Goal: Task Accomplishment & Management: Use online tool/utility

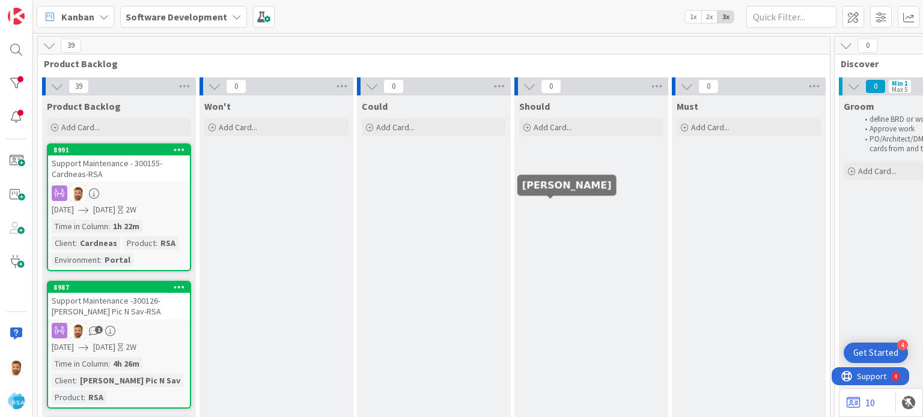
scroll to position [0, 1129]
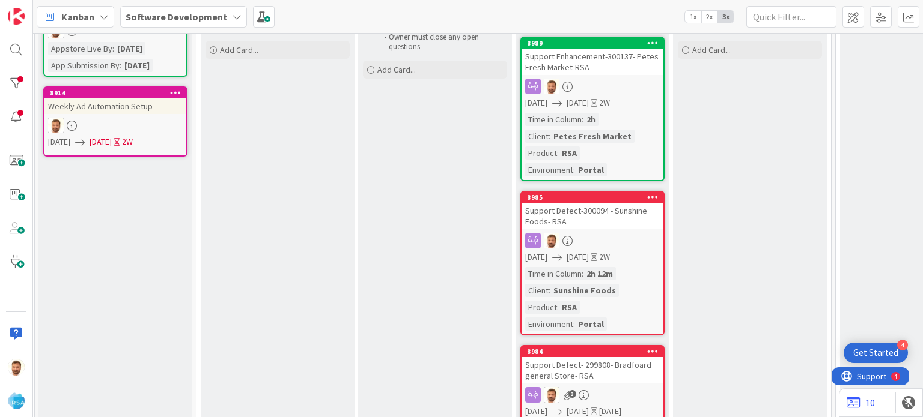
click at [583, 206] on div "Support Defect-300094 - Sunshine Foods- RSA" at bounding box center [592, 216] width 142 height 26
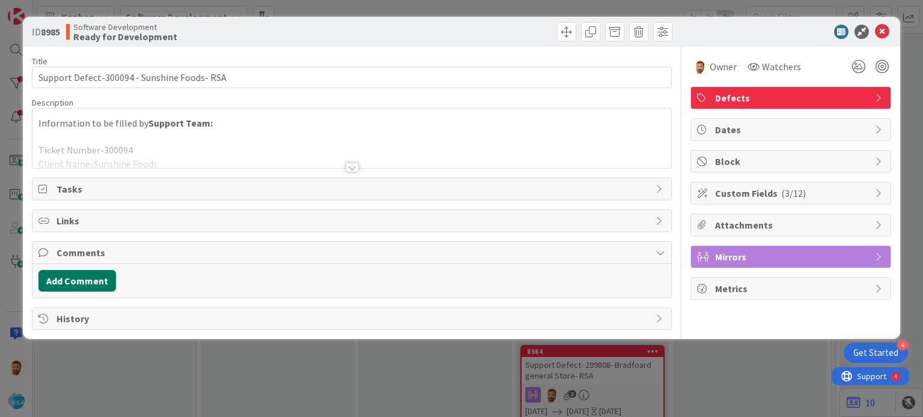
click at [99, 279] on button "Add Comment" at bounding box center [76, 281] width 77 height 22
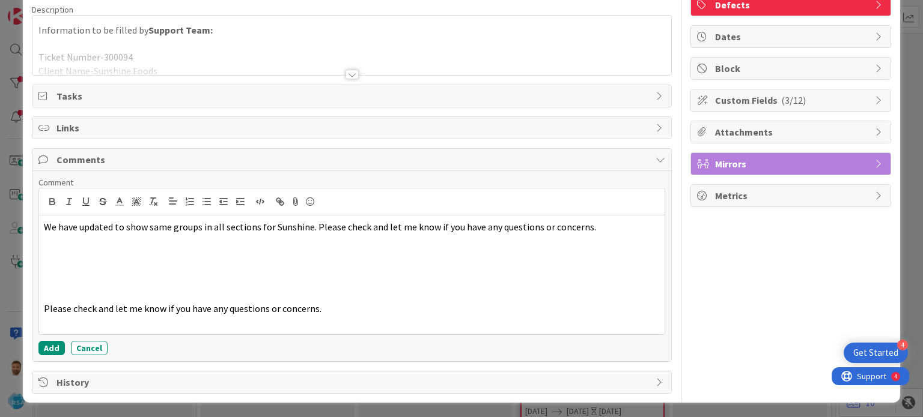
scroll to position [93, 0]
click at [46, 344] on button "Add" at bounding box center [51, 349] width 26 height 14
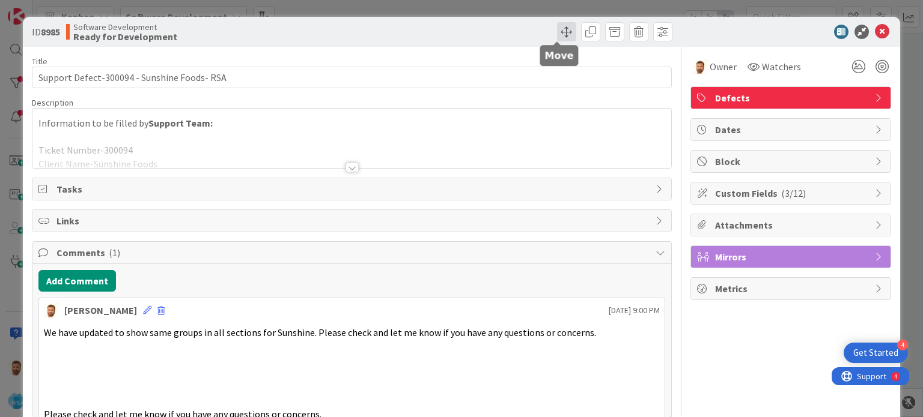
click at [558, 29] on span at bounding box center [566, 31] width 19 height 19
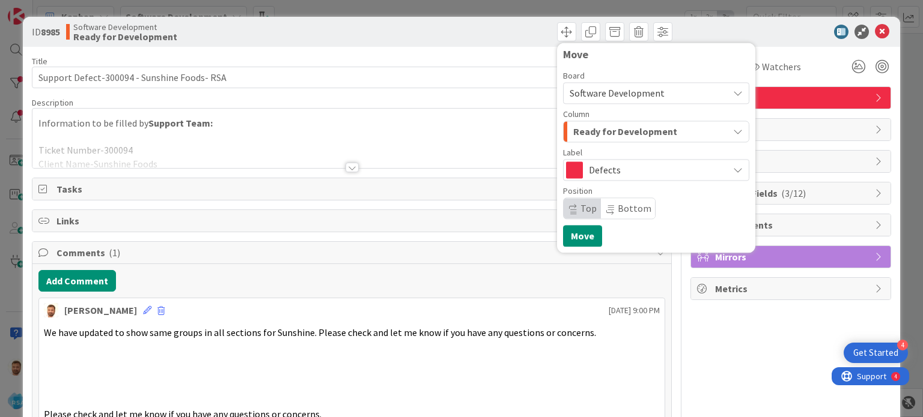
click at [601, 128] on span "Ready for Development" at bounding box center [625, 132] width 104 height 16
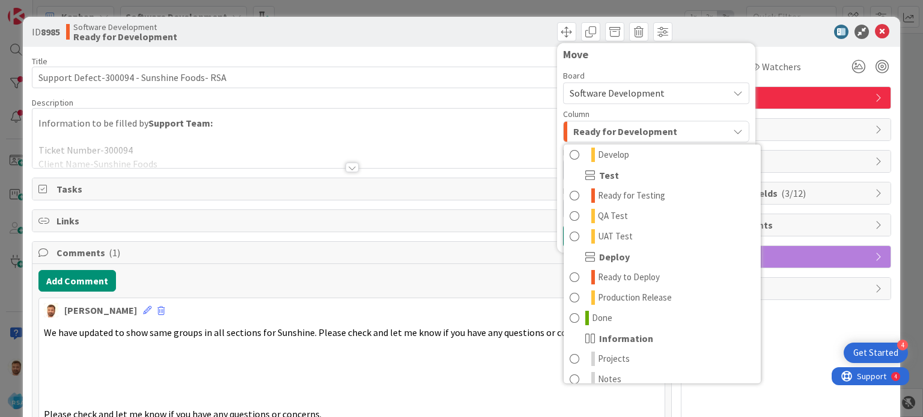
scroll to position [342, 0]
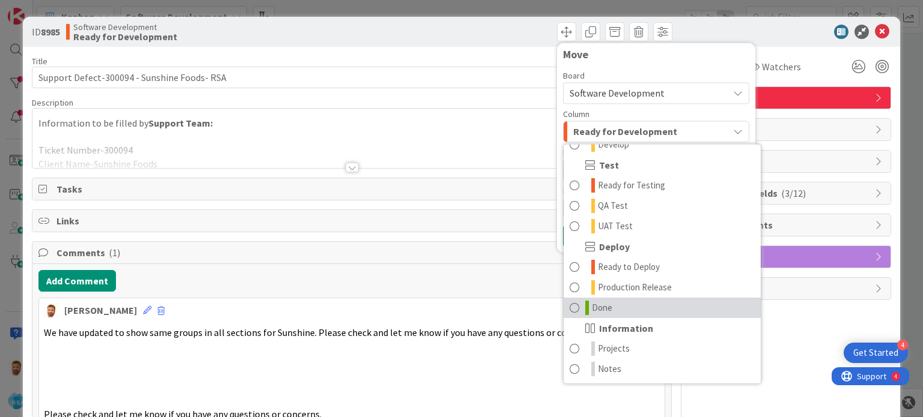
click at [641, 311] on link "Done" at bounding box center [661, 308] width 197 height 20
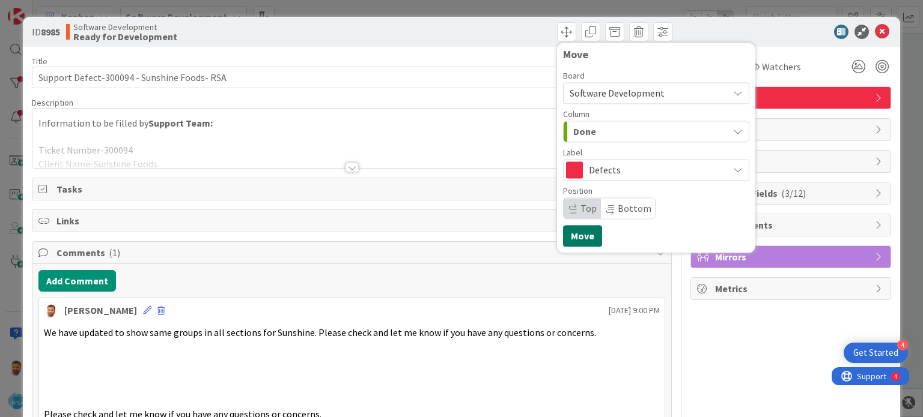
click at [574, 232] on button "Move" at bounding box center [582, 236] width 39 height 22
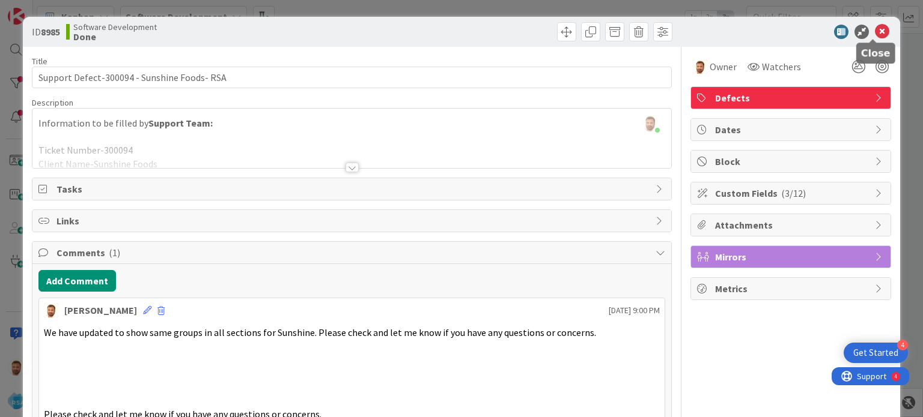
click at [875, 26] on icon at bounding box center [882, 32] width 14 height 14
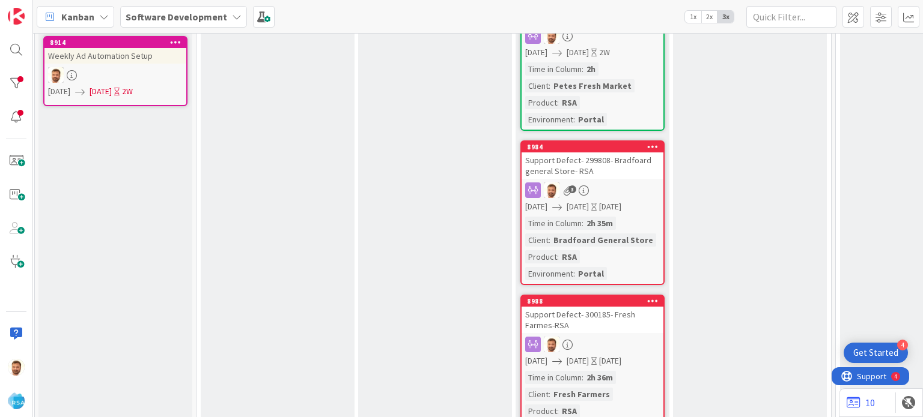
scroll to position [0, 1129]
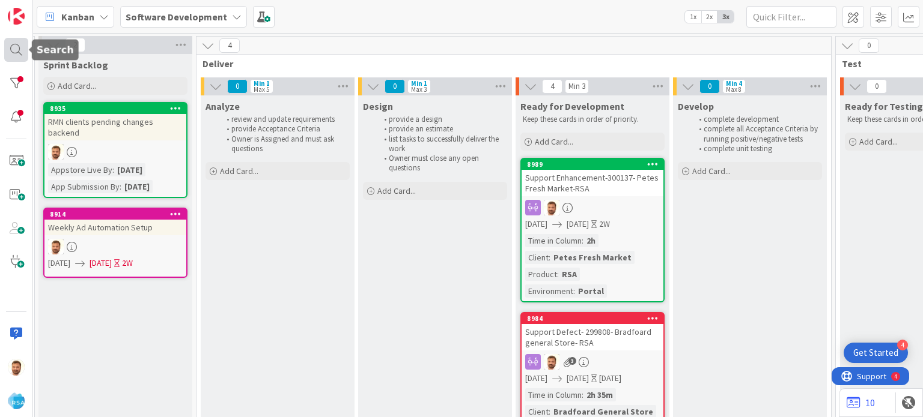
click at [14, 49] on div at bounding box center [16, 50] width 24 height 24
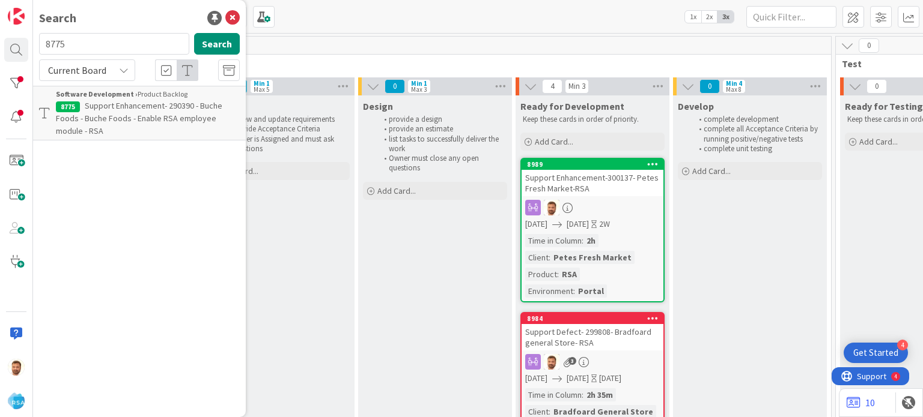
click at [66, 51] on input "8775" at bounding box center [114, 44] width 150 height 22
type input "8977"
click at [97, 103] on span "Support Enhancement- 299735 - Superior Grocers -Superior Portal - RSA" at bounding box center [143, 111] width 175 height 23
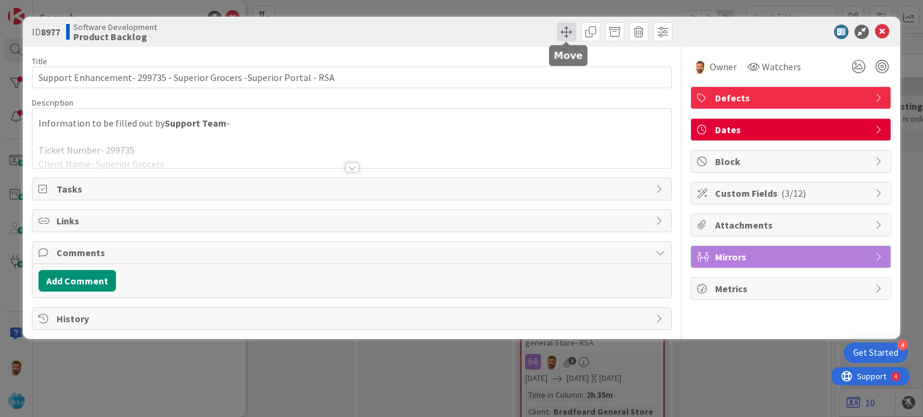
click at [564, 31] on span at bounding box center [566, 31] width 19 height 19
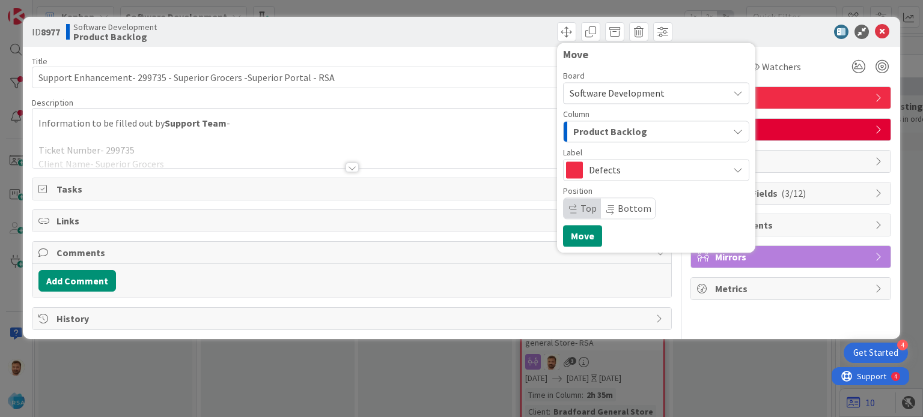
click at [580, 136] on span "Product Backlog" at bounding box center [610, 132] width 74 height 16
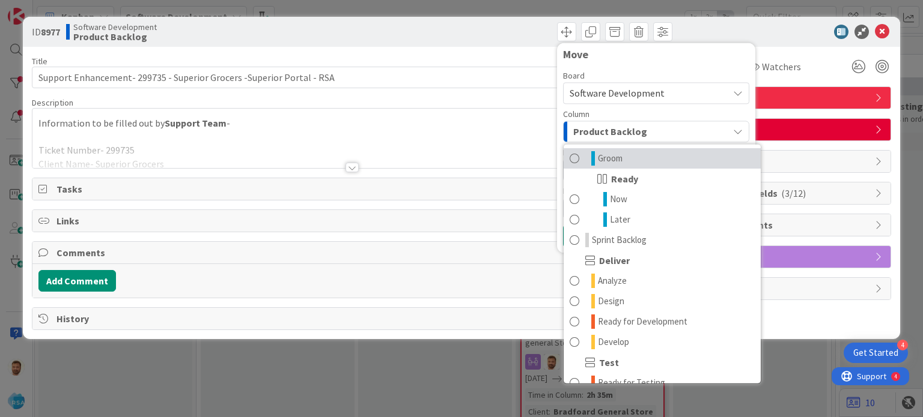
scroll to position [159, 0]
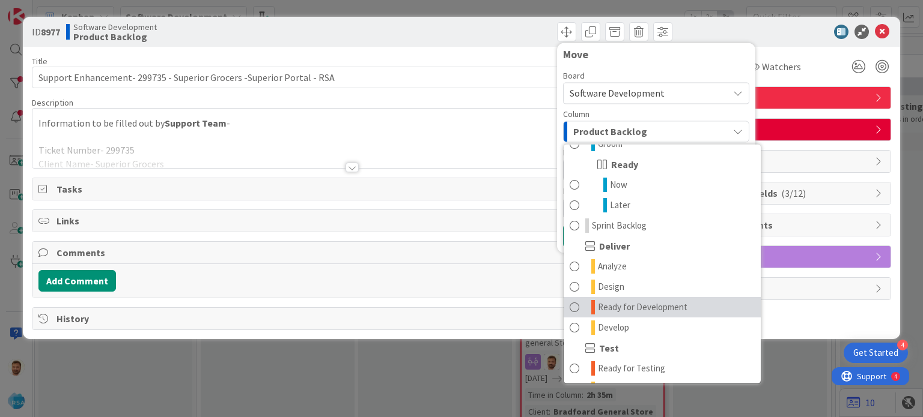
click at [681, 305] on span "Ready for Development" at bounding box center [642, 307] width 89 height 14
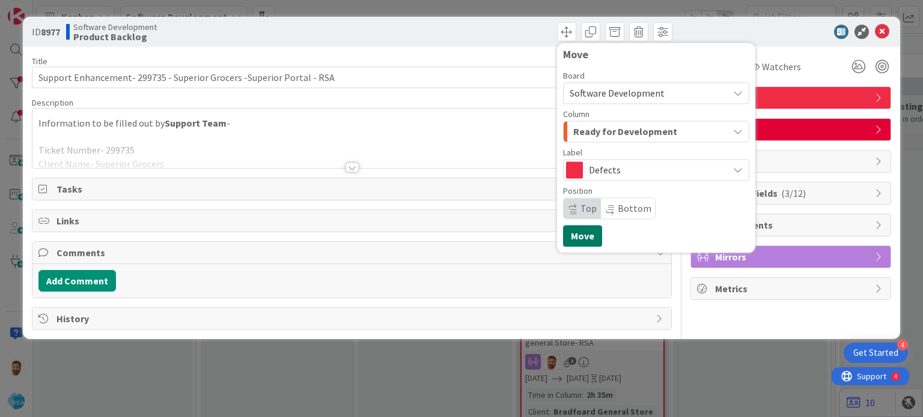
click at [583, 234] on button "Move" at bounding box center [582, 236] width 39 height 22
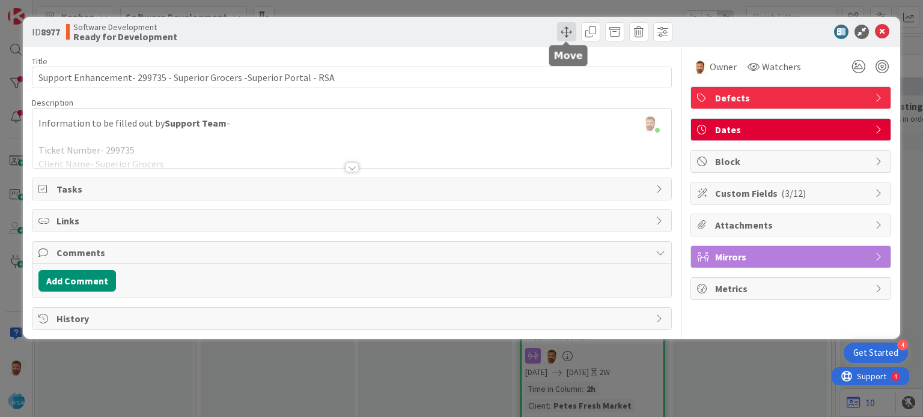
click at [557, 26] on span at bounding box center [566, 31] width 19 height 19
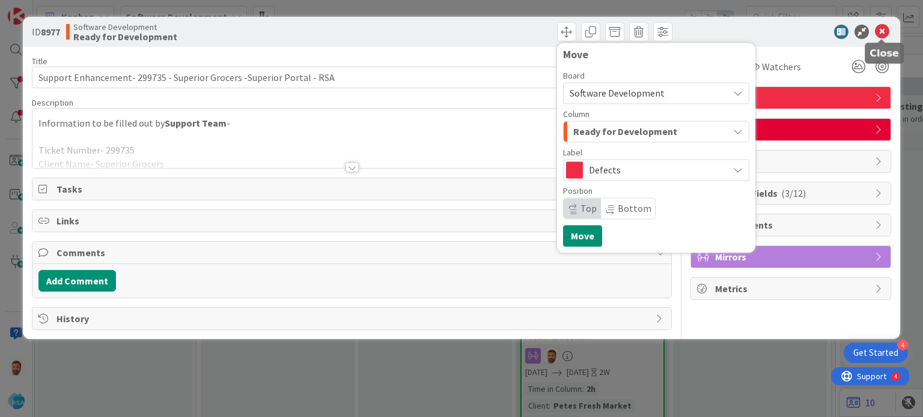
click at [882, 35] on icon at bounding box center [882, 32] width 14 height 14
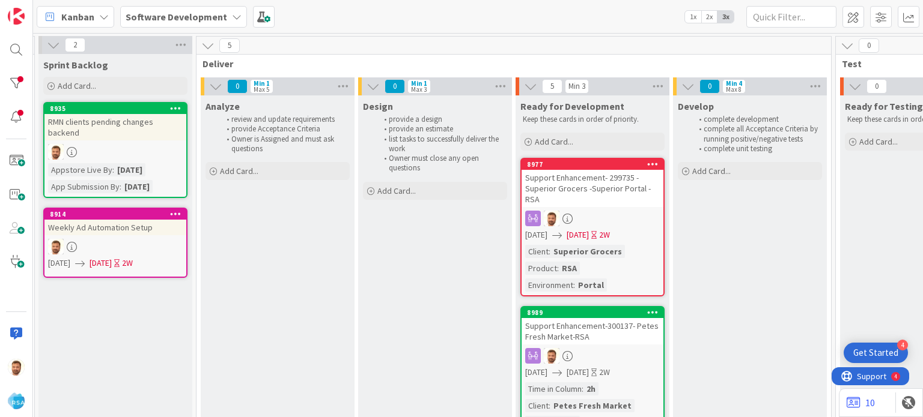
click at [544, 186] on div "Support Enhancement- 299735 - Superior Grocers -Superior Portal - RSA" at bounding box center [592, 188] width 142 height 37
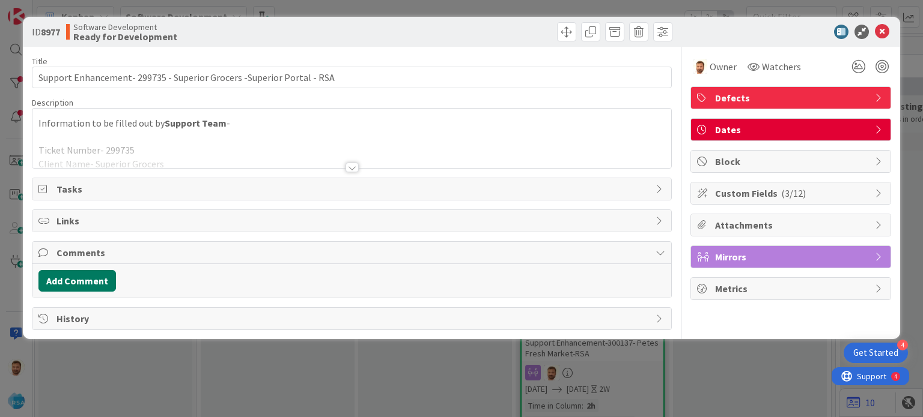
click at [102, 278] on button "Add Comment" at bounding box center [76, 281] width 77 height 22
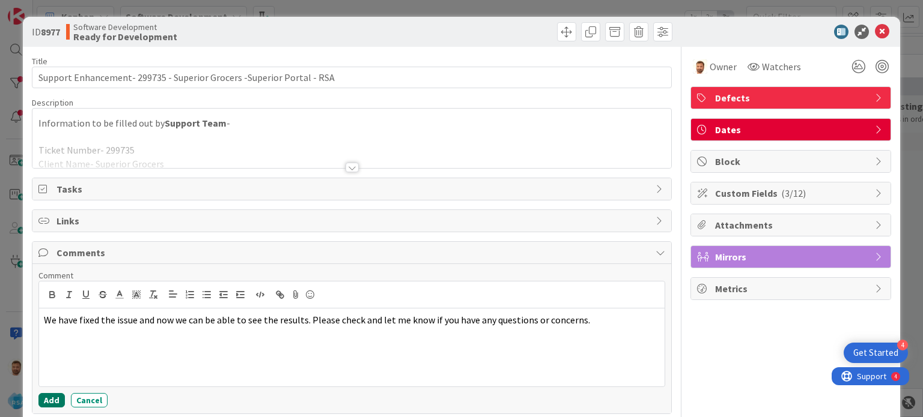
click at [58, 393] on button "Add" at bounding box center [51, 400] width 26 height 14
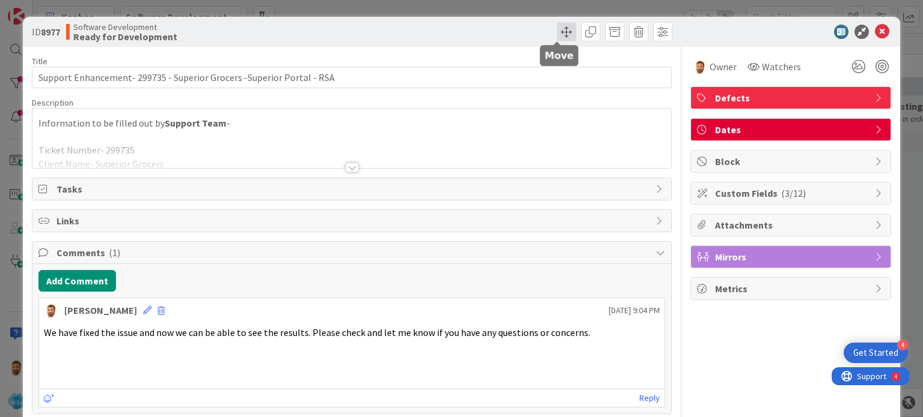
click at [558, 35] on span at bounding box center [566, 31] width 19 height 19
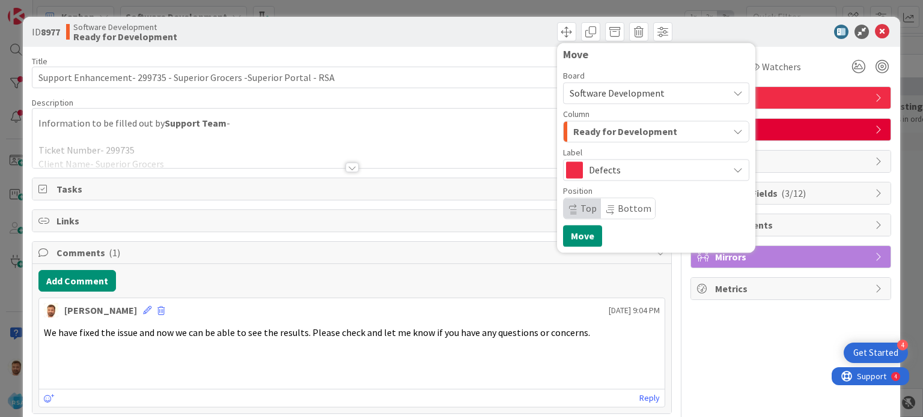
click at [566, 116] on span "Column" at bounding box center [576, 114] width 26 height 8
click at [573, 134] on span "Ready for Development" at bounding box center [625, 132] width 104 height 16
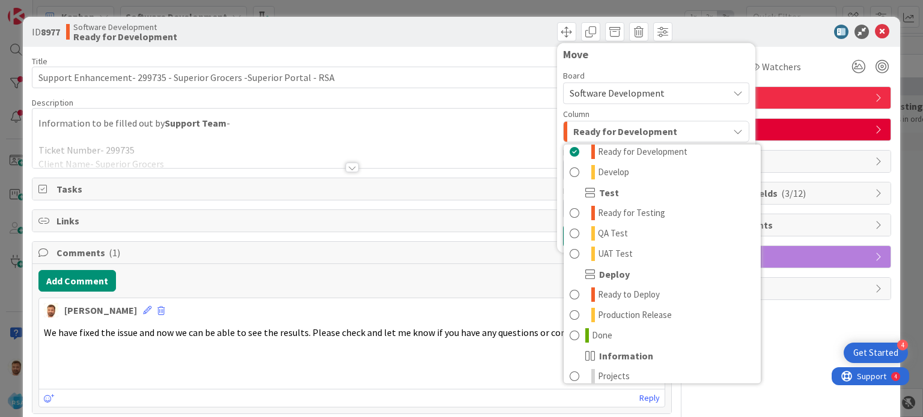
scroll to position [328, 0]
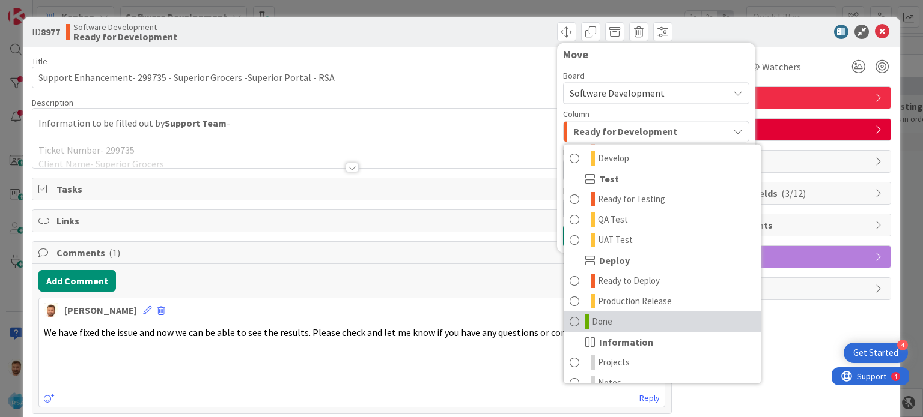
click at [592, 319] on span "Done" at bounding box center [602, 322] width 20 height 14
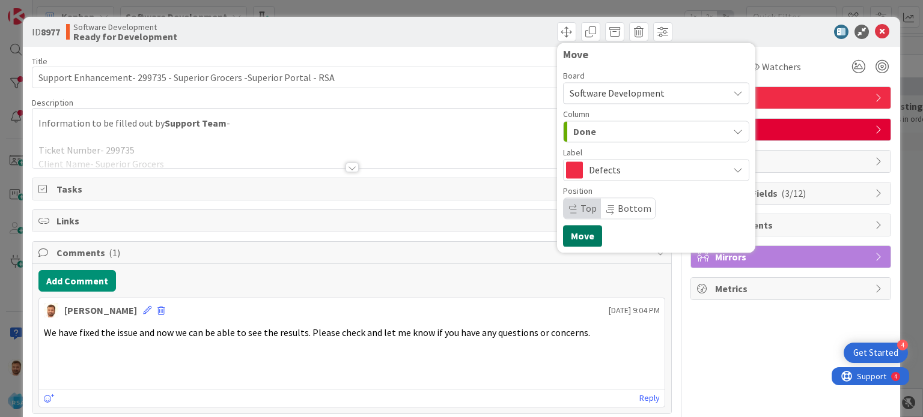
click at [581, 240] on button "Move" at bounding box center [582, 236] width 39 height 22
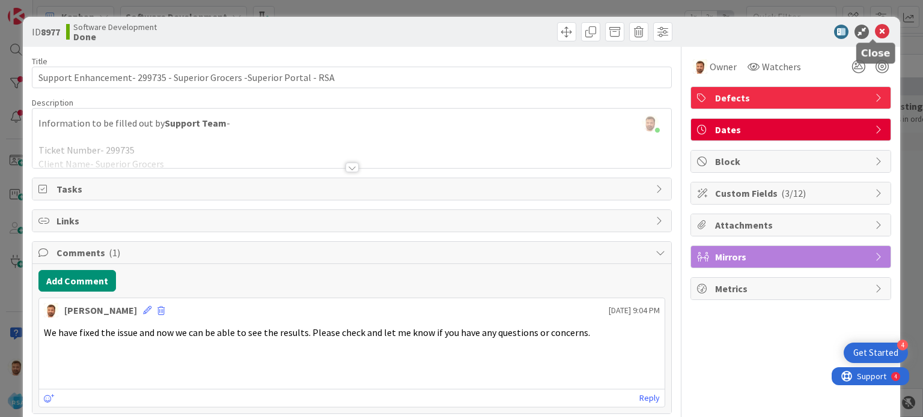
click at [875, 31] on icon at bounding box center [882, 32] width 14 height 14
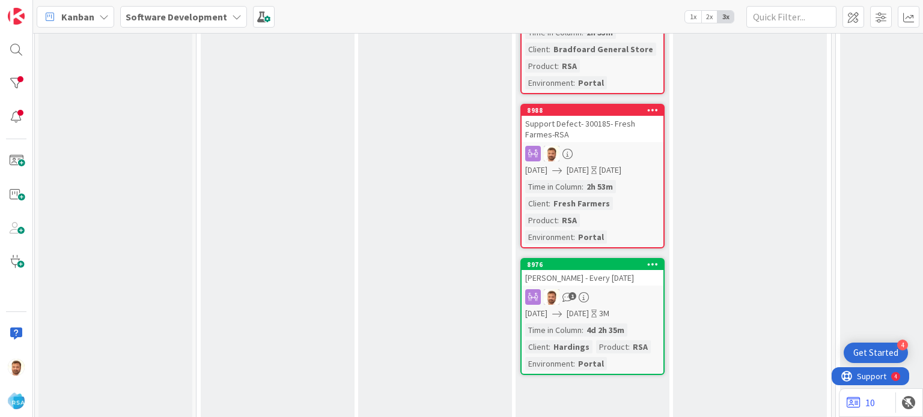
scroll to position [414, 1129]
